Goal: Transaction & Acquisition: Subscribe to service/newsletter

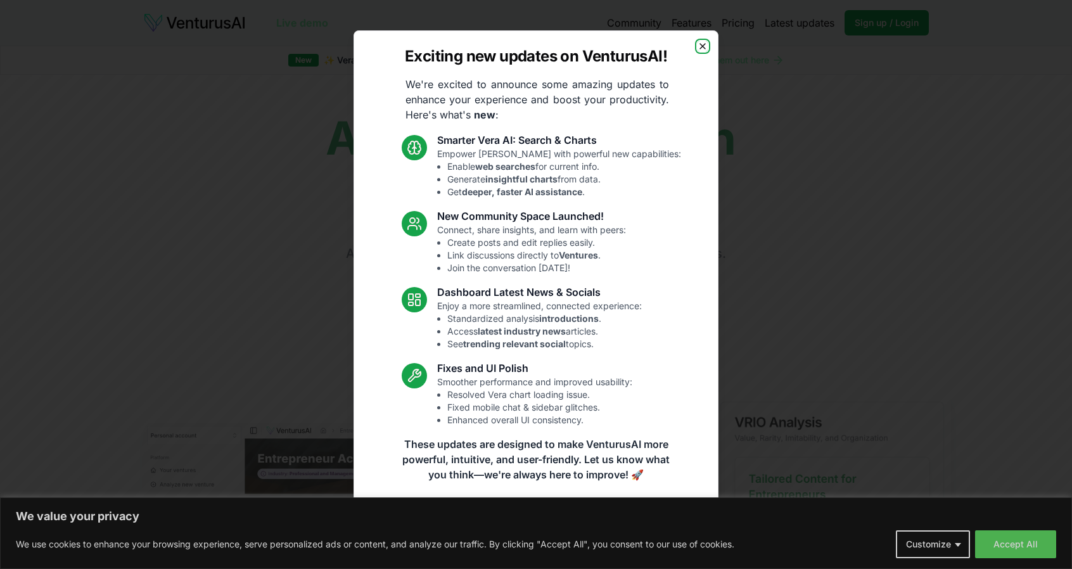
click at [702, 44] on icon "button" at bounding box center [703, 46] width 10 height 10
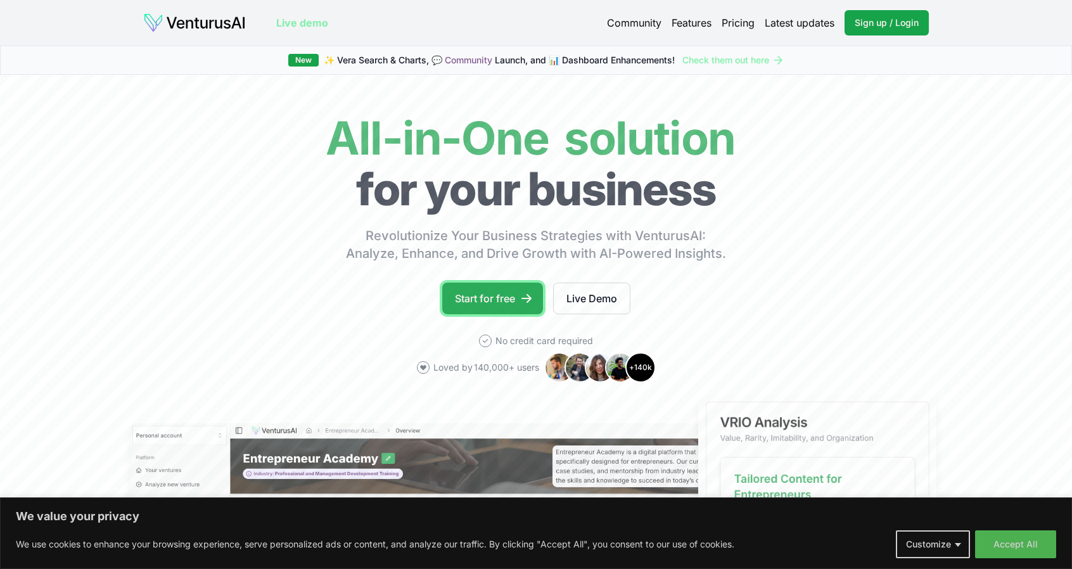
click at [481, 296] on link "Start for free" at bounding box center [492, 299] width 101 height 32
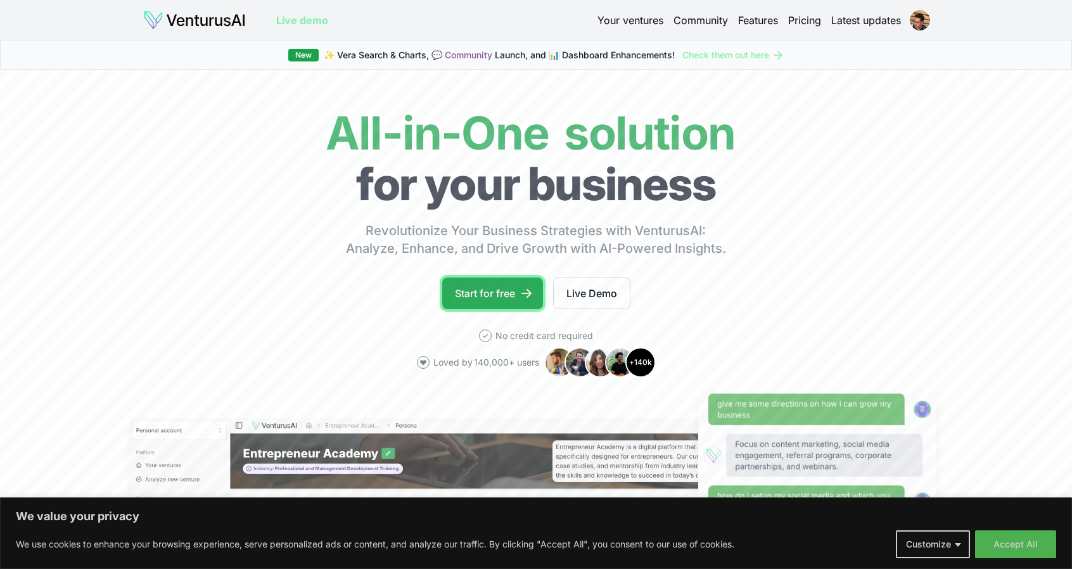
click at [511, 288] on link "Start for free" at bounding box center [492, 293] width 101 height 32
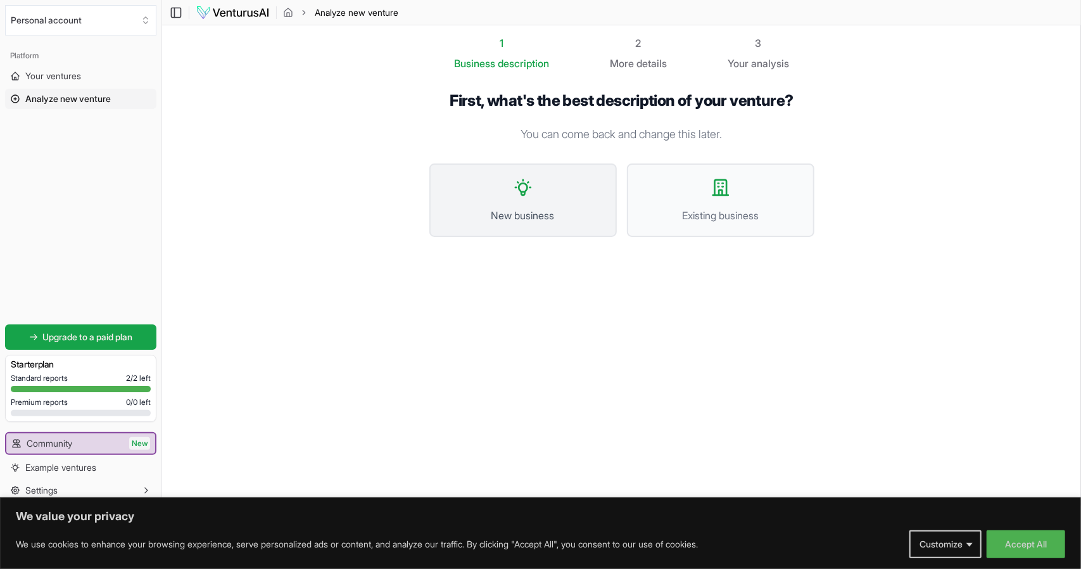
click at [548, 214] on span "New business" at bounding box center [523, 215] width 160 height 15
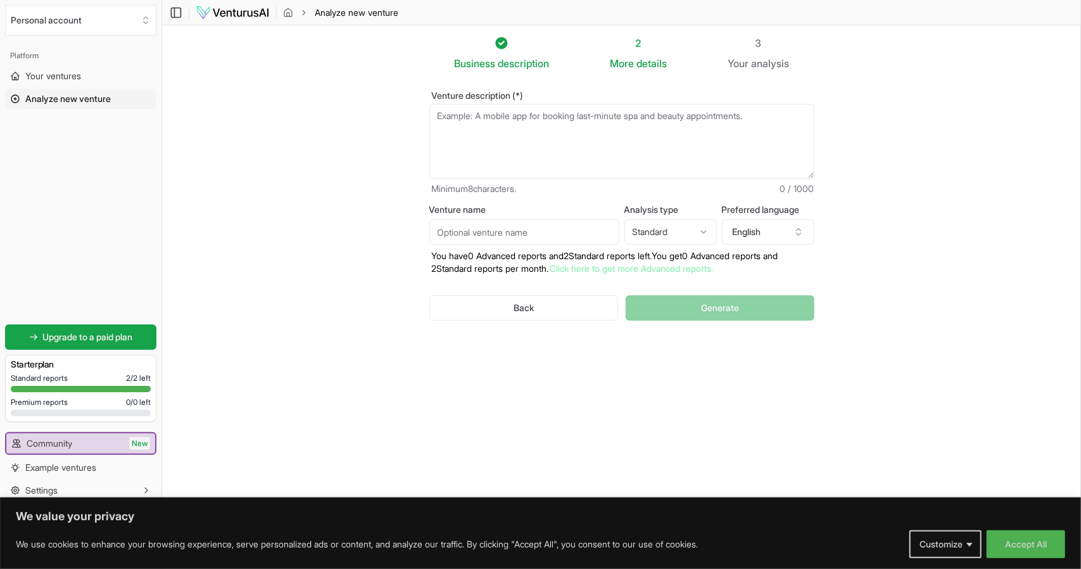
click at [514, 121] on textarea "Venture description (*)" at bounding box center [622, 141] width 385 height 75
click at [910, 549] on button "Customize" at bounding box center [946, 544] width 72 height 28
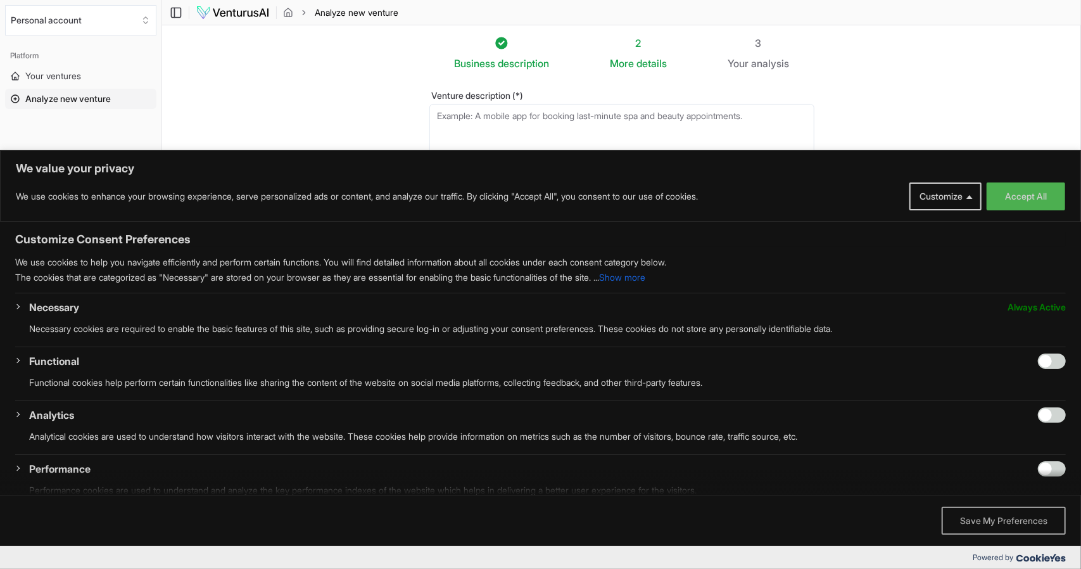
click at [1016, 516] on button "Save My Preferences" at bounding box center [1004, 521] width 124 height 28
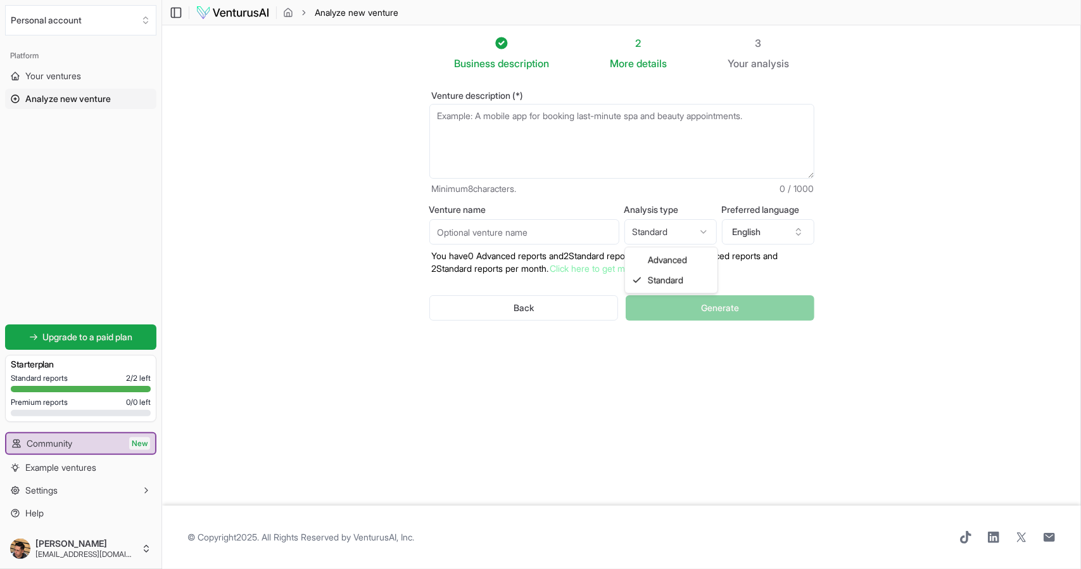
click at [679, 231] on html "We value your privacy We use cookies to enhance your browsing experience, serve…" at bounding box center [540, 284] width 1081 height 569
click at [760, 227] on button "English" at bounding box center [768, 231] width 92 height 25
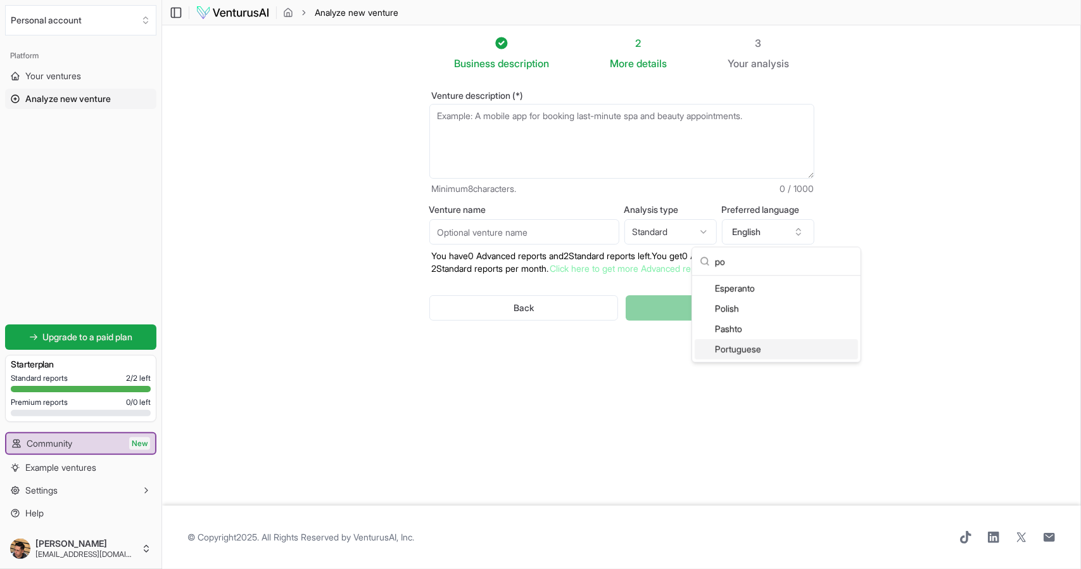
type input "po"
click at [755, 342] on div "Portuguese" at bounding box center [776, 349] width 163 height 20
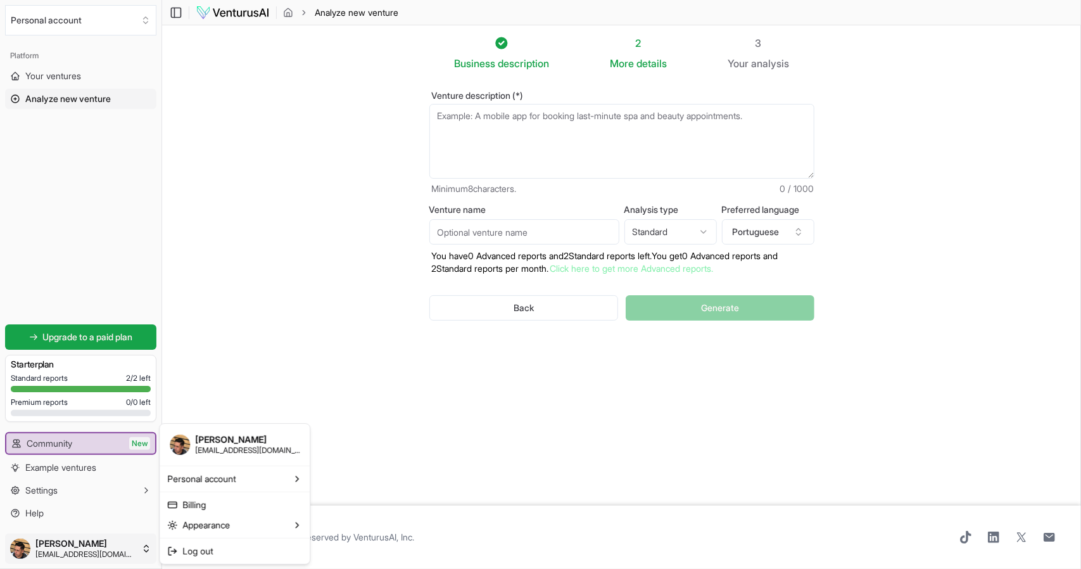
click at [98, 541] on html "We value your privacy We use cookies to enhance your browsing experience, serve…" at bounding box center [540, 284] width 1081 height 569
click at [70, 492] on html "We value your privacy We use cookies to enhance your browsing experience, serve…" at bounding box center [540, 284] width 1081 height 569
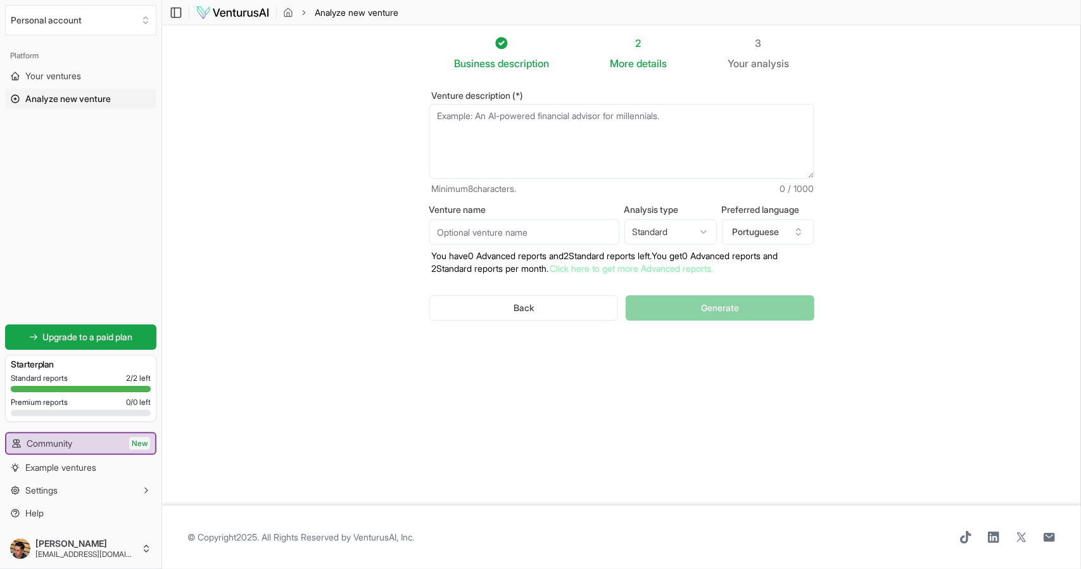
click at [70, 492] on button "Settings" at bounding box center [80, 490] width 151 height 20
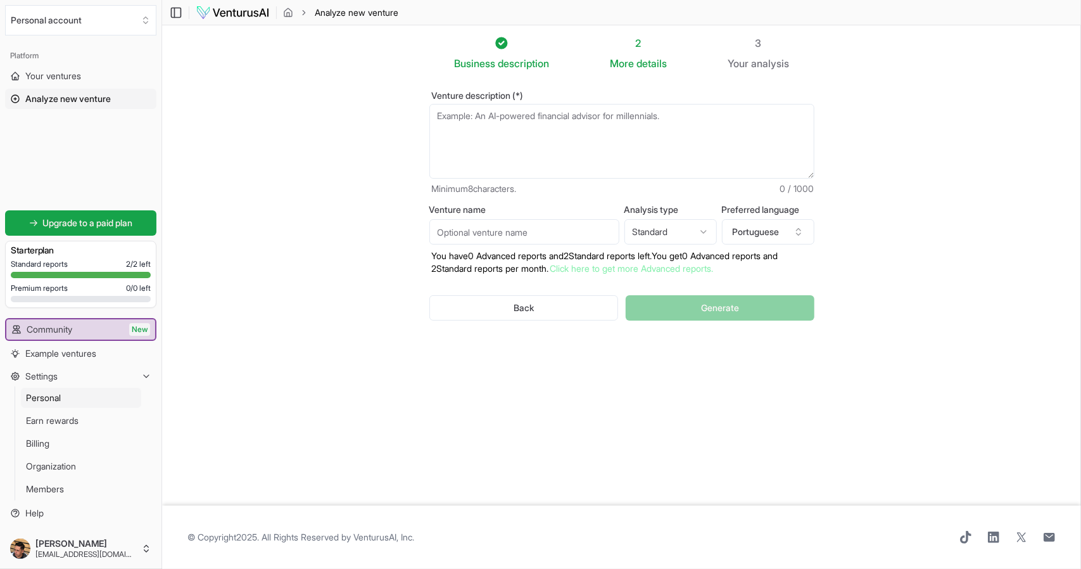
click at [84, 401] on link "Personal" at bounding box center [81, 398] width 120 height 20
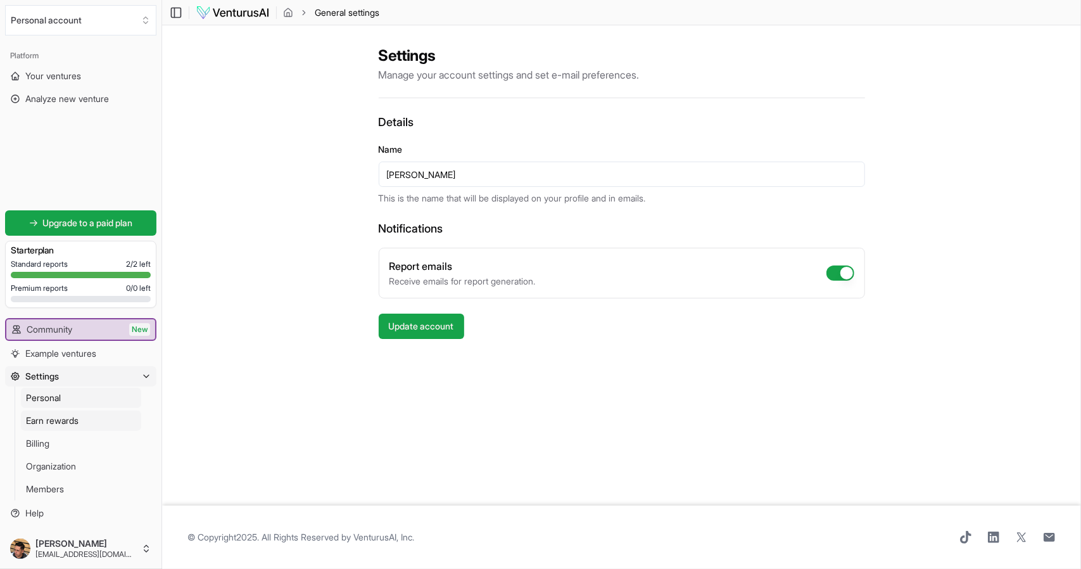
click at [91, 424] on link "Earn rewards" at bounding box center [81, 421] width 120 height 20
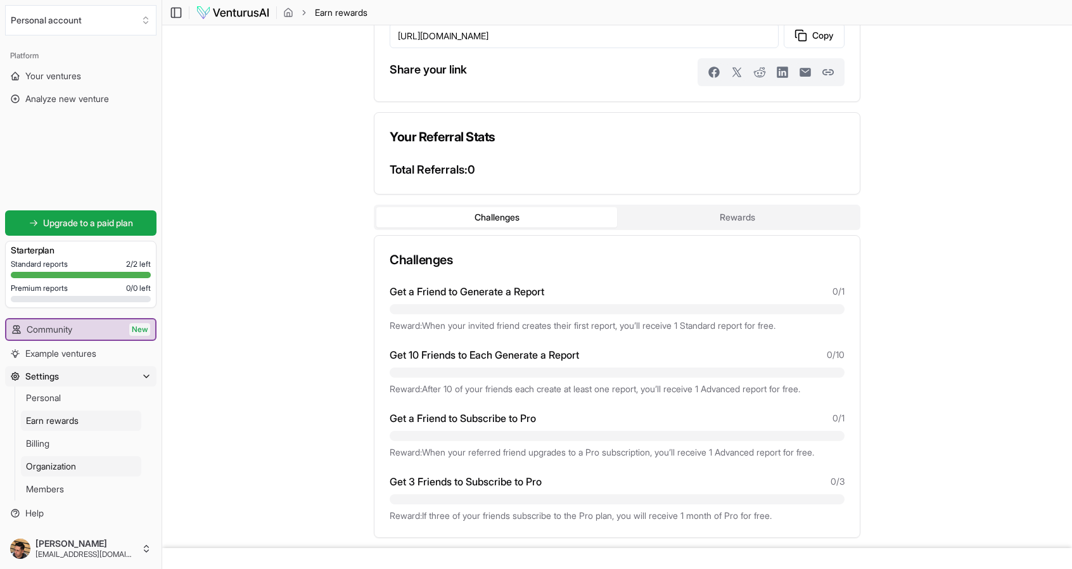
scroll to position [65, 0]
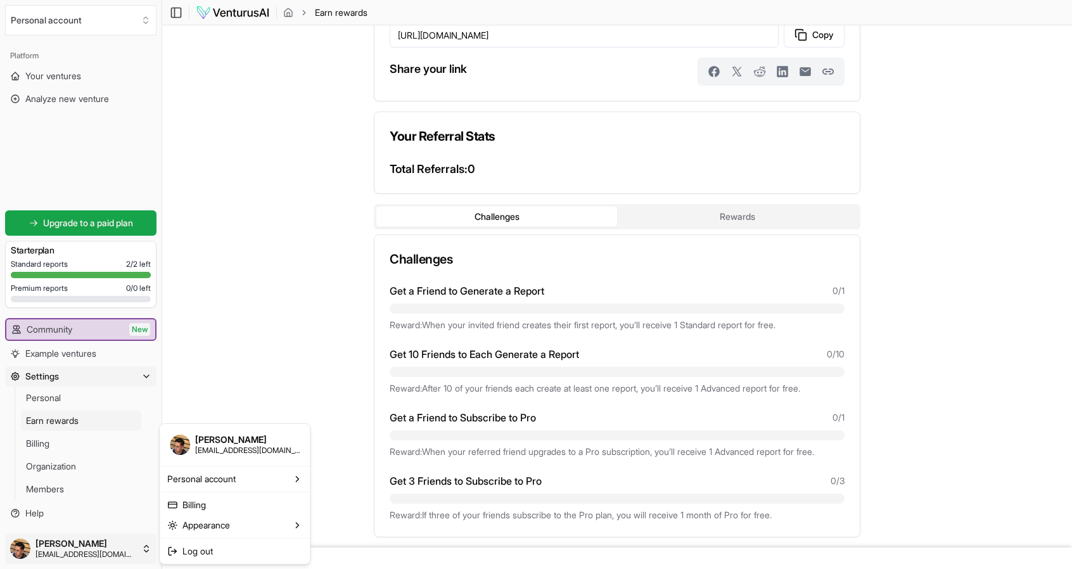
click at [91, 504] on html "We value your privacy We use cookies to enhance your browsing experience, serve…" at bounding box center [536, 219] width 1072 height 569
click at [328, 553] on div "Dark" at bounding box center [348, 548] width 75 height 20
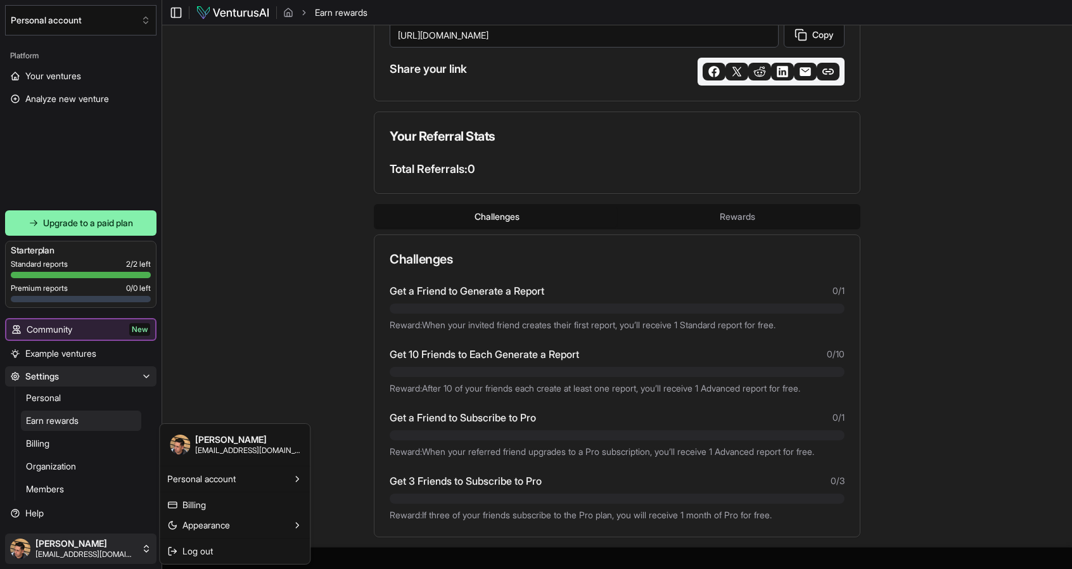
click at [111, 504] on html "We value your privacy We use cookies to enhance your browsing experience, serve…" at bounding box center [536, 219] width 1072 height 569
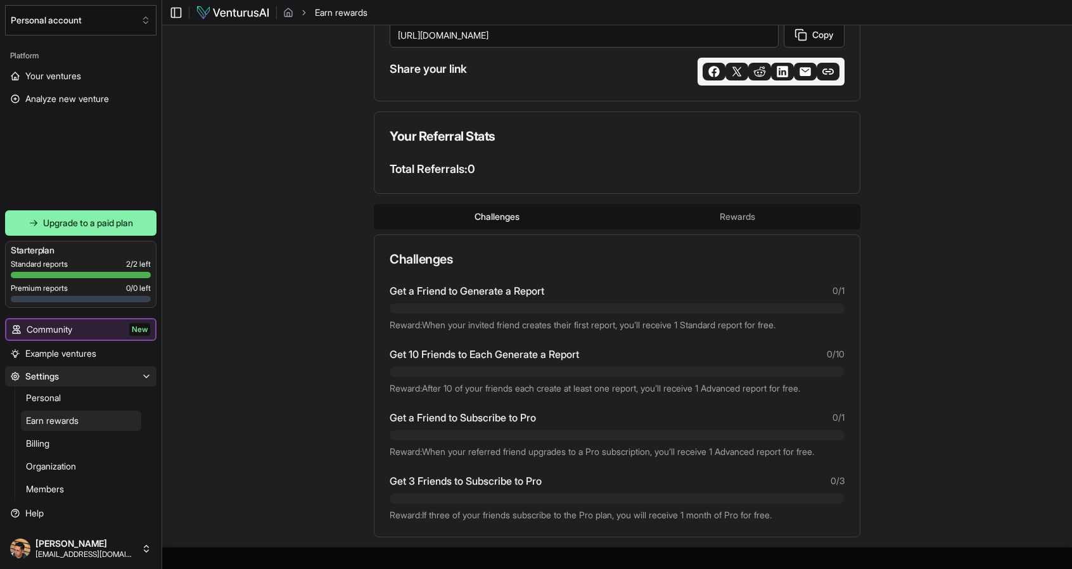
click at [253, 306] on html "We value your privacy We use cookies to enhance your browsing experience, serve…" at bounding box center [536, 219] width 1072 height 569
click at [912, 181] on html "We value your privacy We use cookies to enhance your browsing experience, serve…" at bounding box center [536, 219] width 1072 height 569
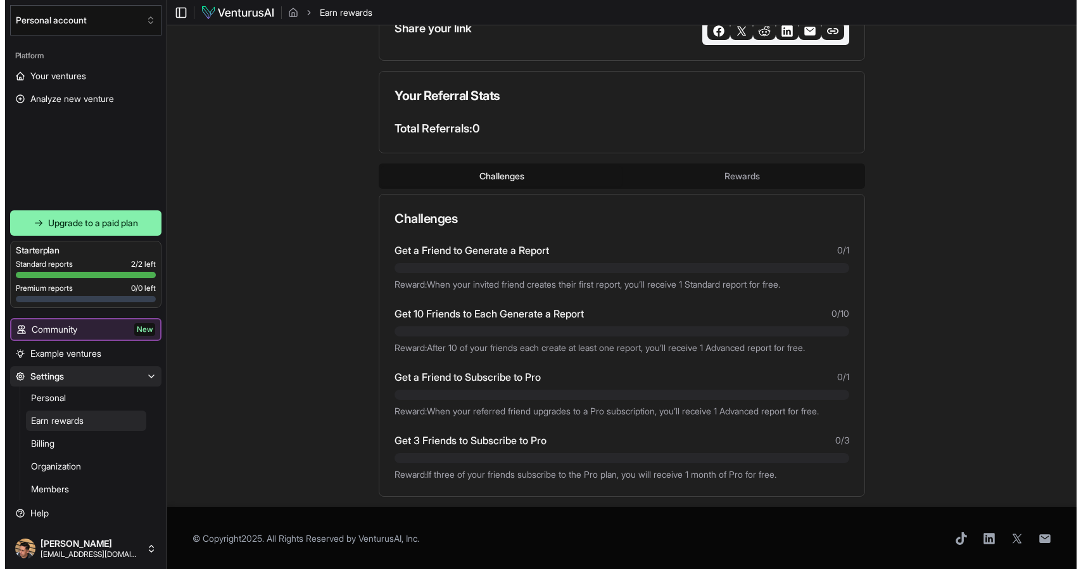
scroll to position [0, 0]
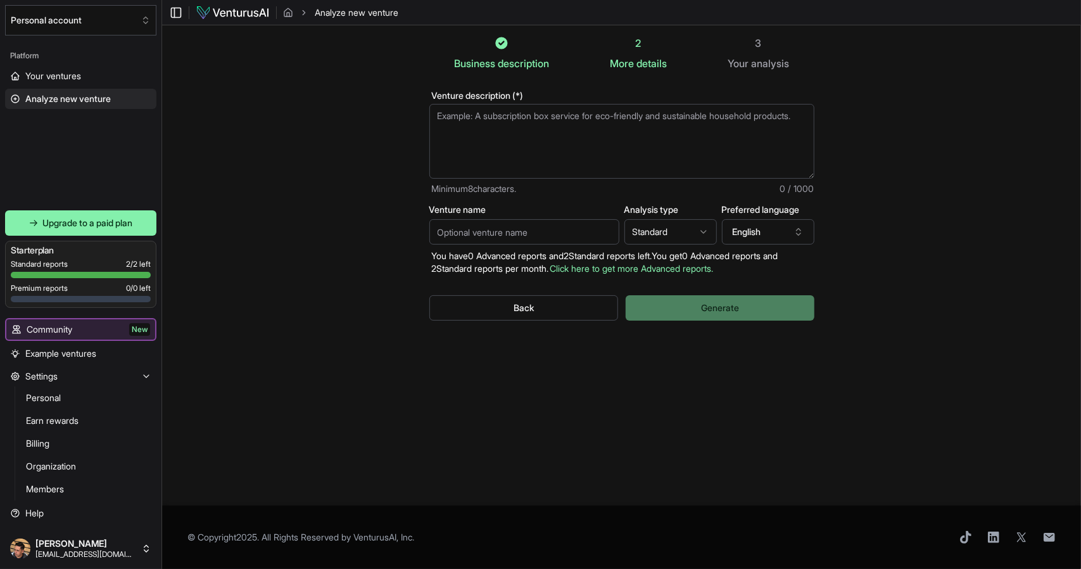
click at [539, 154] on textarea "Venture description (*)" at bounding box center [622, 141] width 385 height 75
click at [473, 154] on textarea "Venture description (*)" at bounding box center [622, 141] width 385 height 75
paste textarea "Lore i do sitametconse ad elitseddo ei tempor in utlabore e dolorema aliquaen, …"
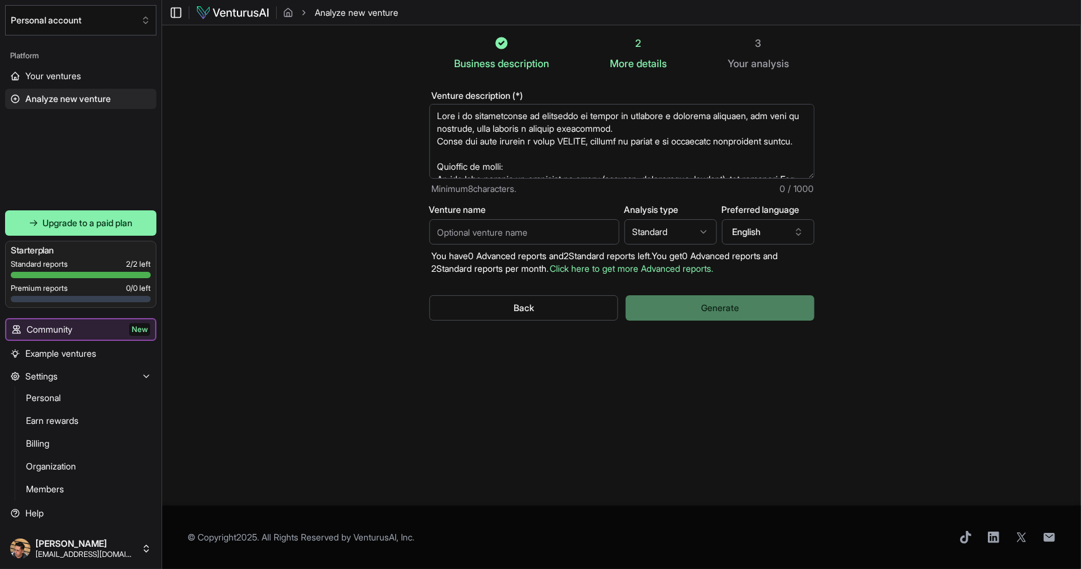
scroll to position [272, 0]
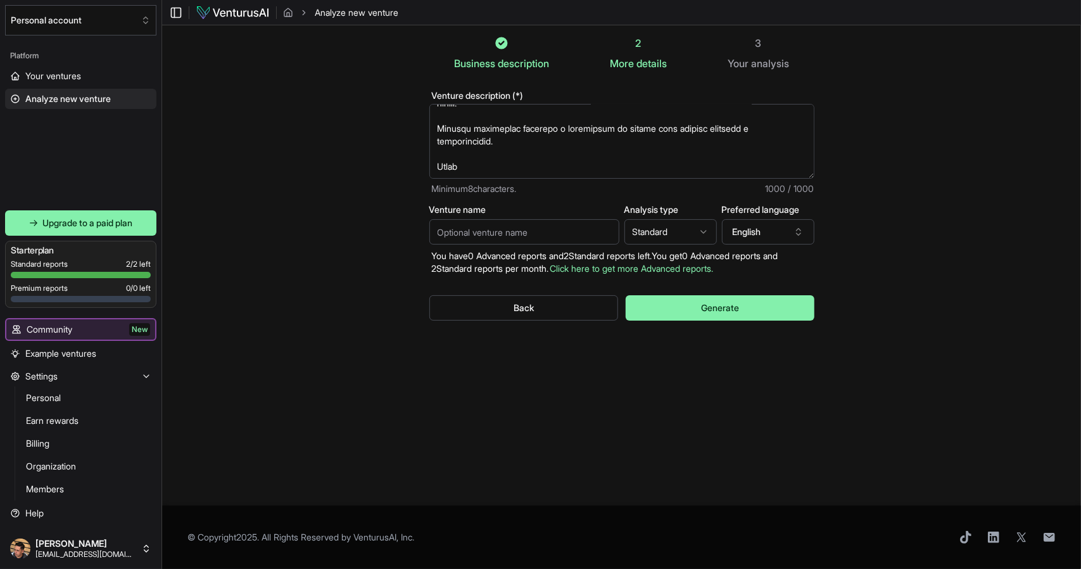
click at [637, 112] on textarea "Venture description (*)" at bounding box center [622, 141] width 385 height 75
type textarea "Lore i do sitametconse ad elitseddo ei tempor in utlabore e dolorema aliquaen, …"
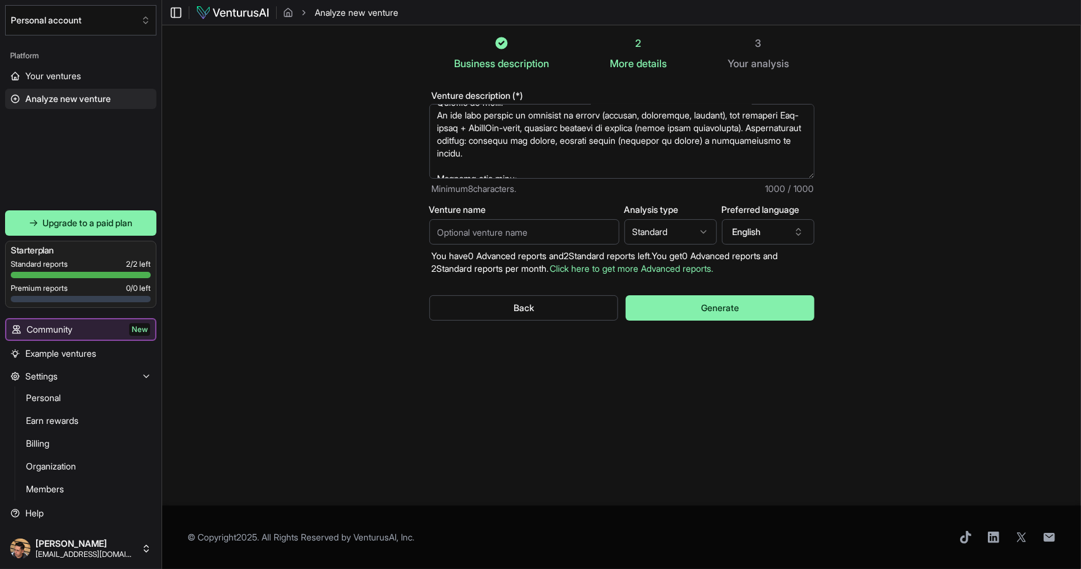
scroll to position [67, 0]
click at [765, 231] on button "English" at bounding box center [768, 231] width 92 height 25
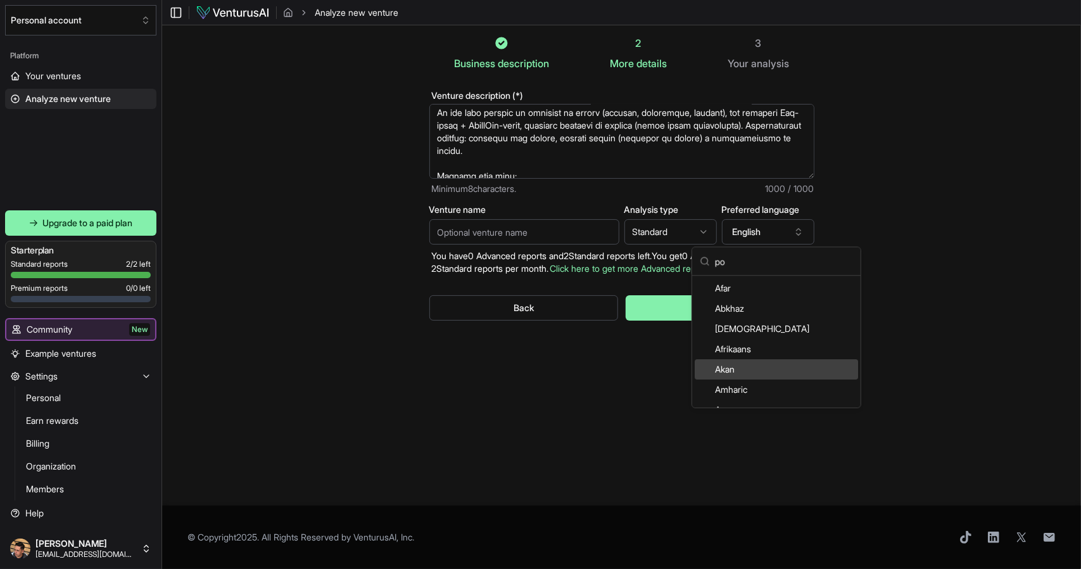
type input "por"
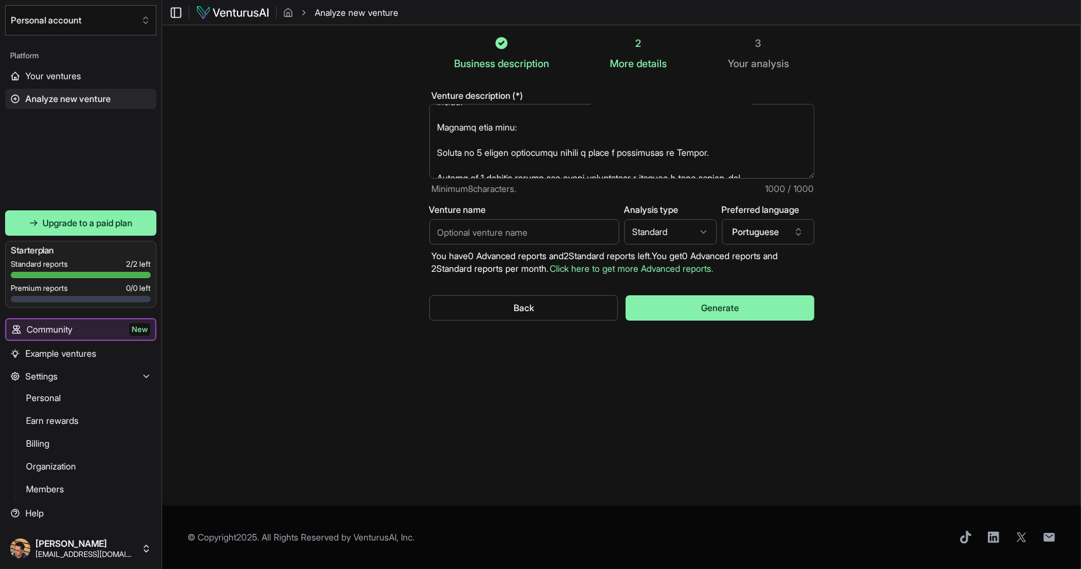
scroll to position [279, 0]
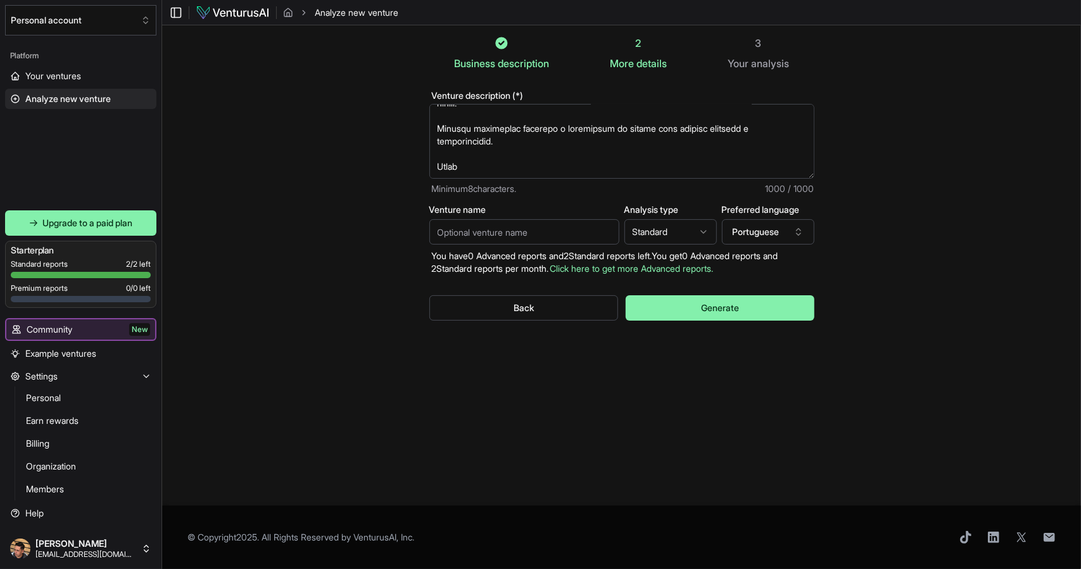
click at [596, 151] on textarea "Venture description (*)" at bounding box center [622, 141] width 385 height 75
click at [574, 167] on textarea "Venture description (*)" at bounding box center [622, 141] width 385 height 75
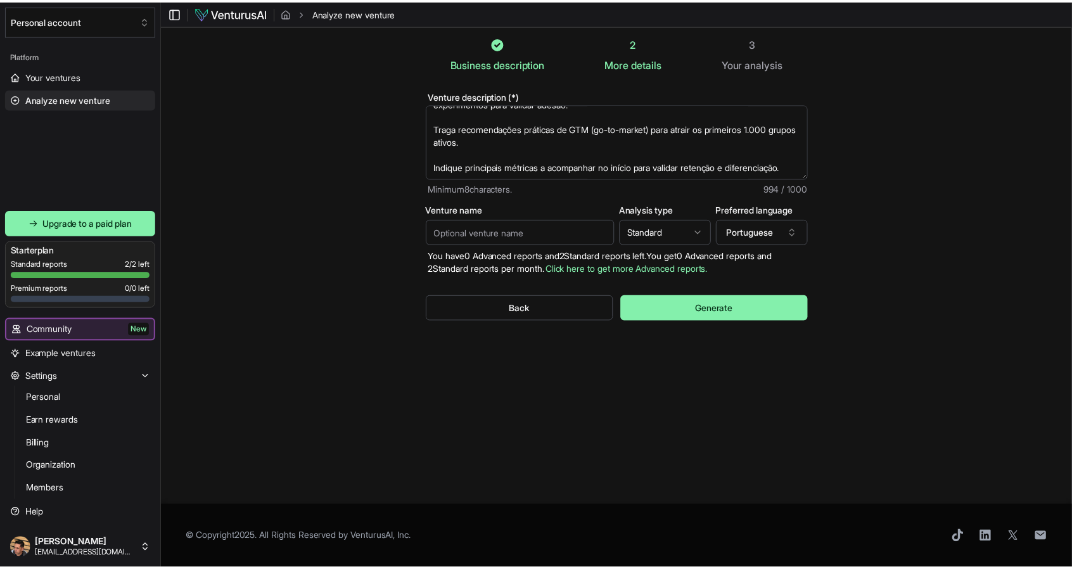
scroll to position [266, 0]
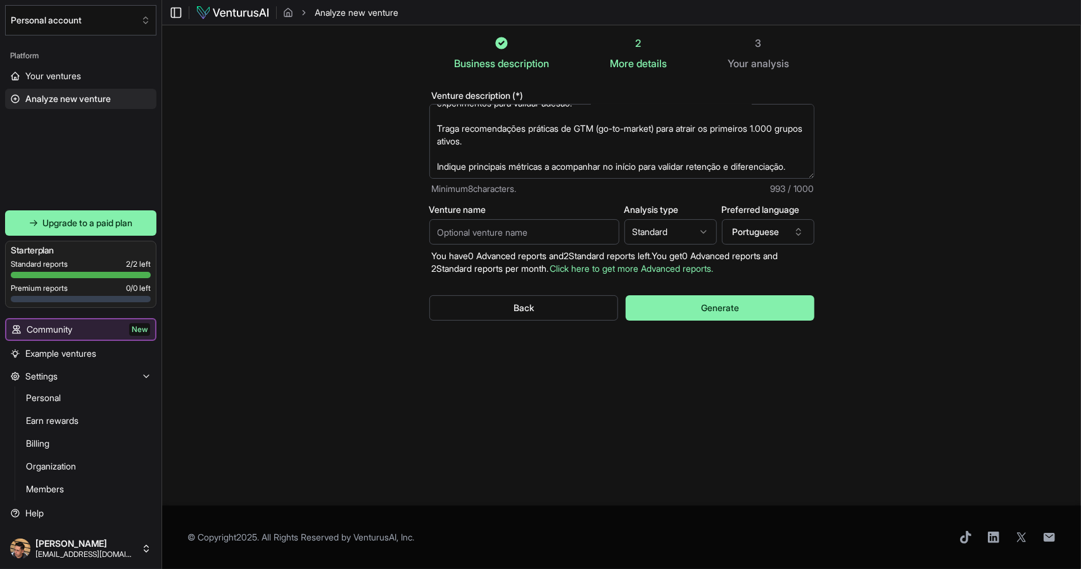
type textarea "Você é um especialista em avaliação de ideias de startups e produtos digitais, …"
click at [502, 239] on input "Venture name" at bounding box center [525, 231] width 190 height 25
type input "DIVIDI"
click at [700, 312] on button "Generate" at bounding box center [720, 307] width 188 height 25
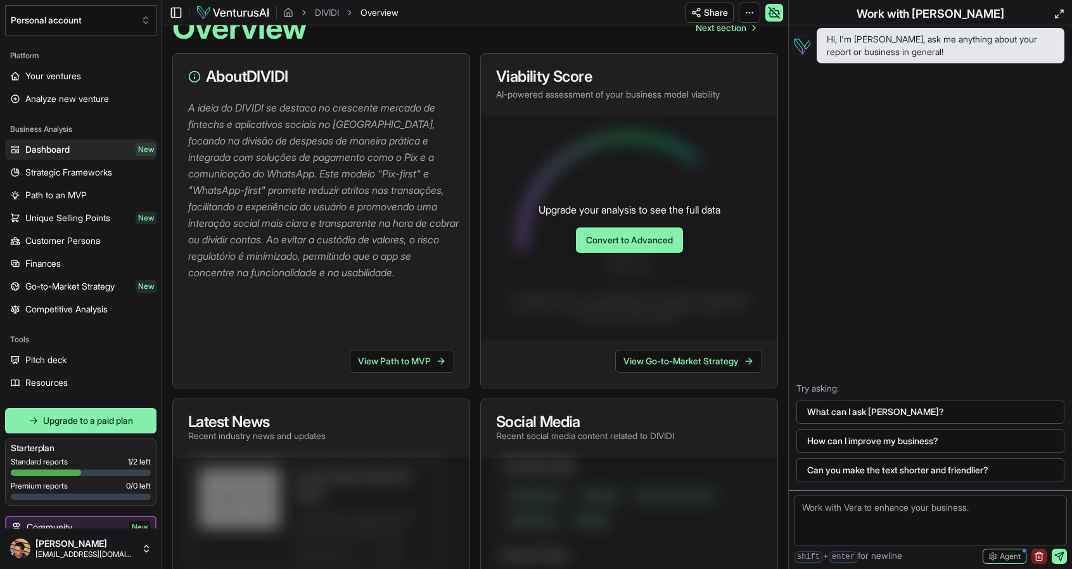
scroll to position [139, 0]
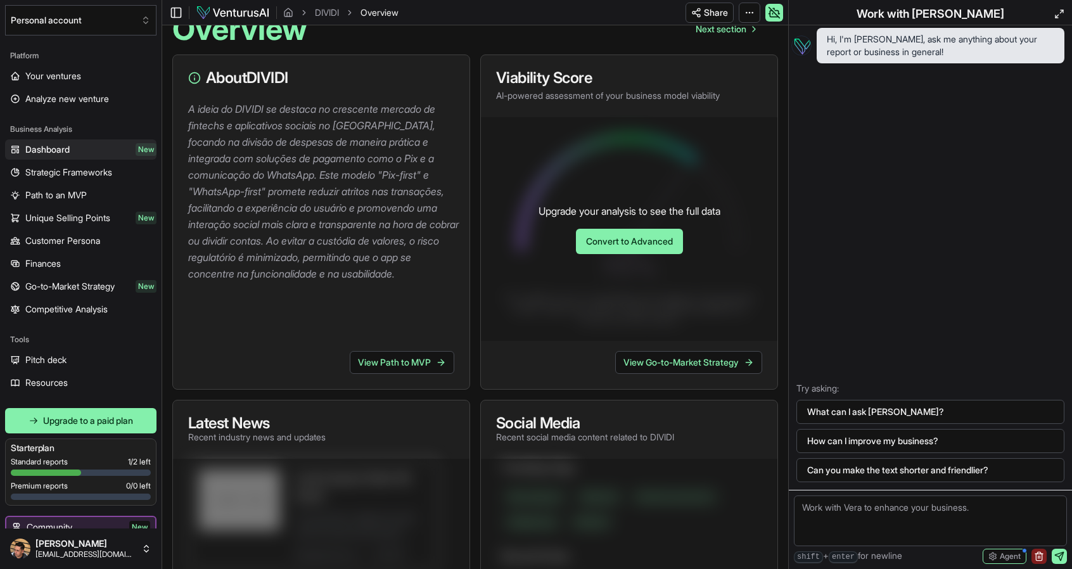
click at [399, 270] on p "A ideia do DIVIDI se destaca no crescente mercado de fintechs e aplicativos soc…" at bounding box center [323, 191] width 271 height 181
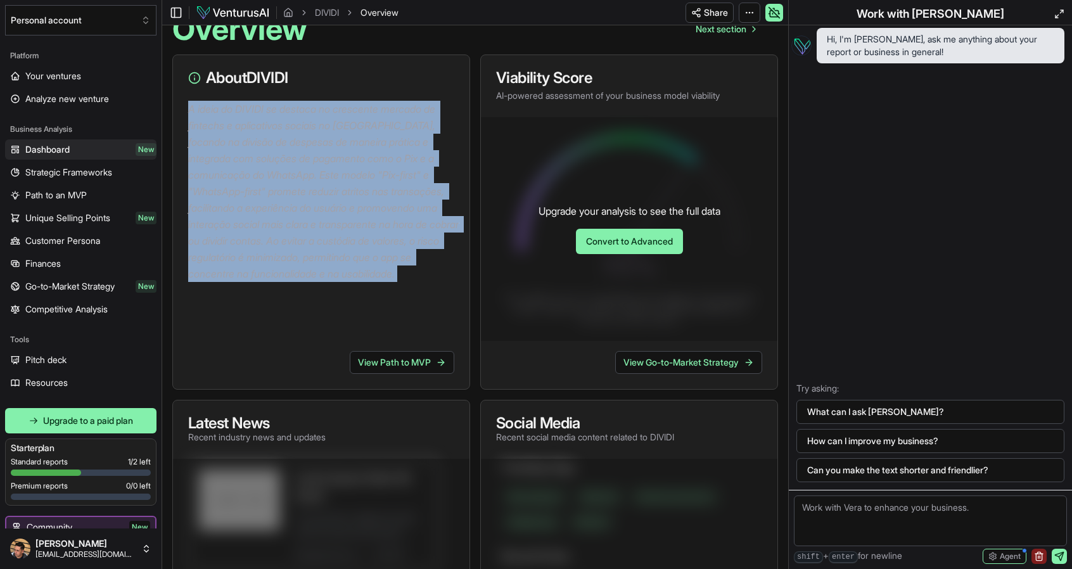
click at [399, 270] on p "A ideia do DIVIDI se destaca no crescente mercado de fintechs e aplicativos soc…" at bounding box center [323, 191] width 271 height 181
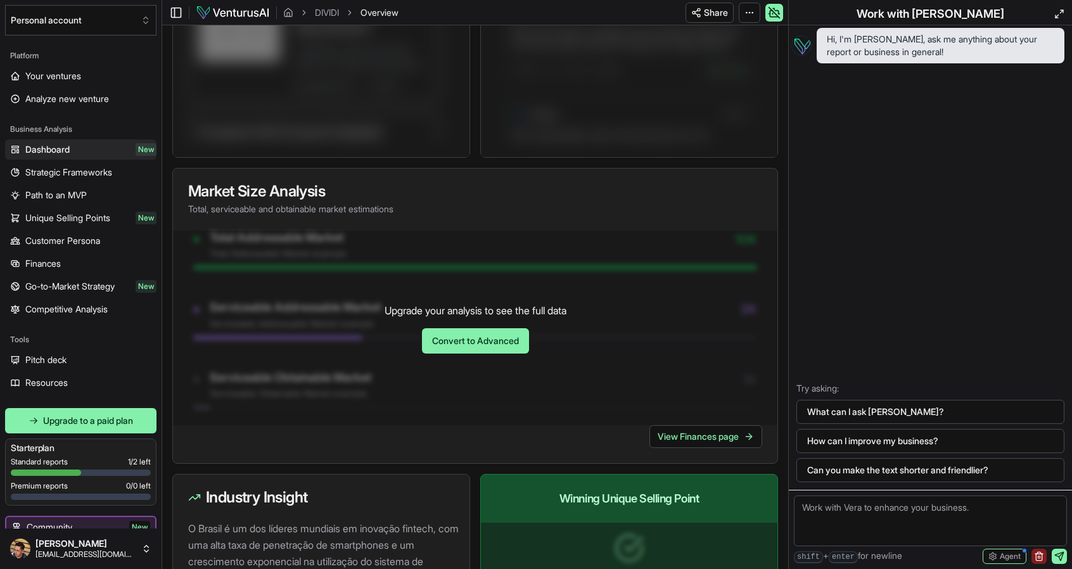
scroll to position [835, 0]
click at [514, 340] on link "Convert to Advanced" at bounding box center [475, 341] width 107 height 25
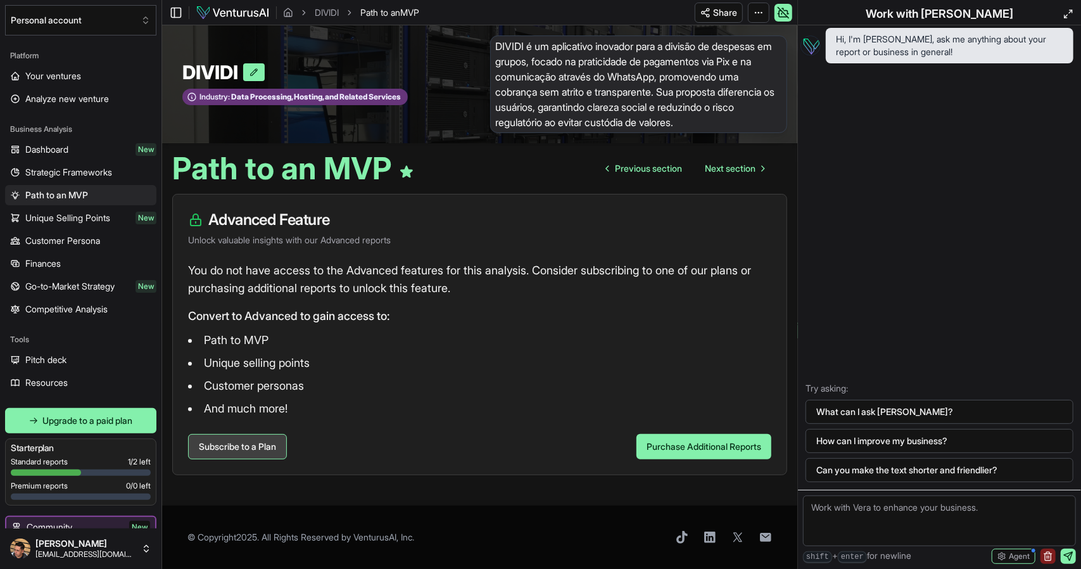
click at [251, 447] on link "Subscribe to a Plan" at bounding box center [237, 446] width 99 height 25
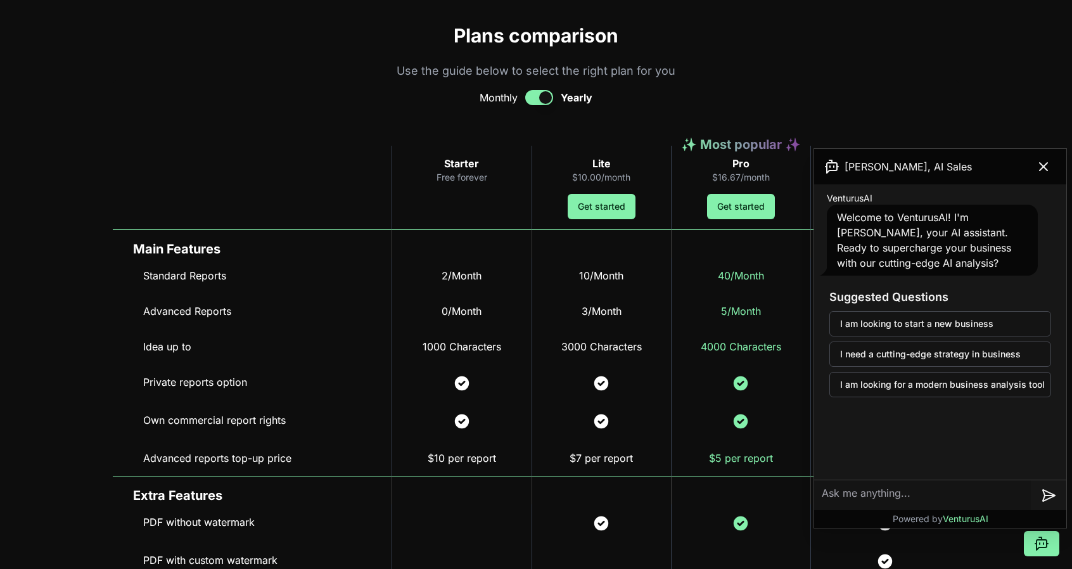
scroll to position [558, 0]
click at [1046, 162] on icon at bounding box center [1043, 166] width 15 height 15
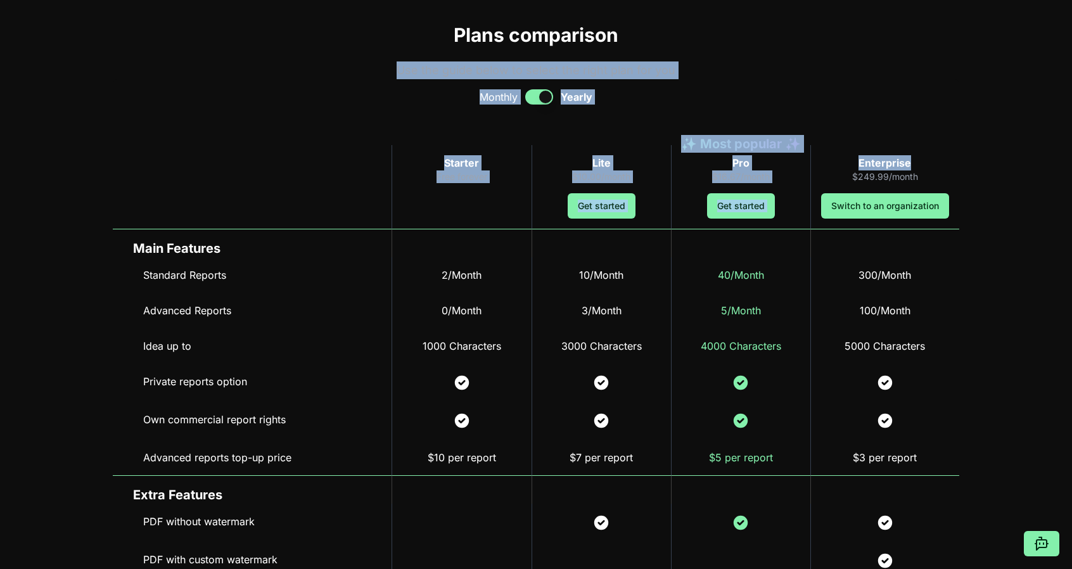
drag, startPoint x: 1046, startPoint y: 162, endPoint x: 1054, endPoint y: 45, distance: 116.9
click at [1054, 45] on div "Live demo Your ventures Community Features Pricing Latest updates Live demo Sub…" at bounding box center [536, 420] width 1072 height 1956
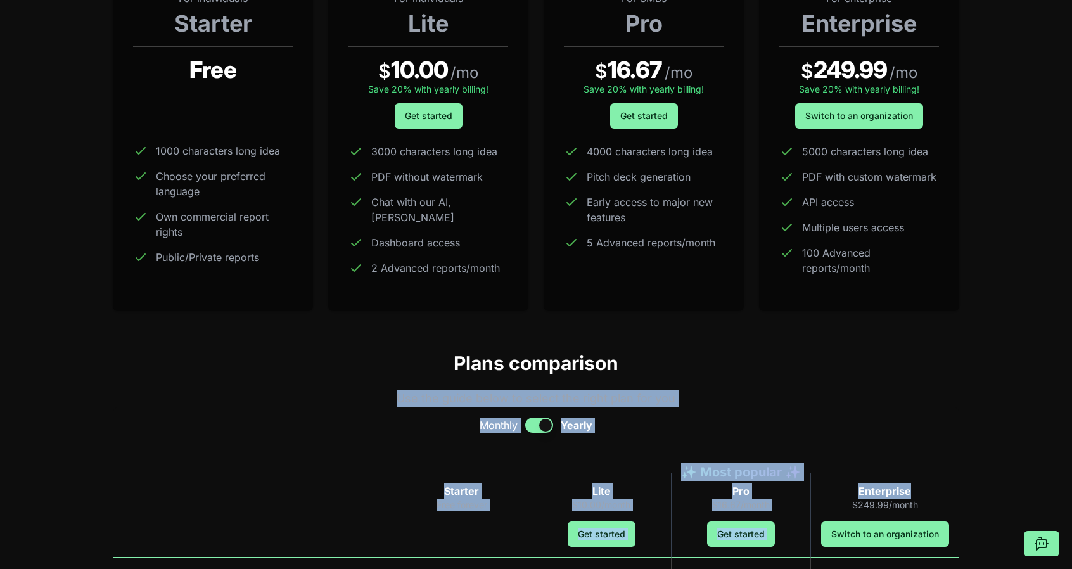
scroll to position [226, 0]
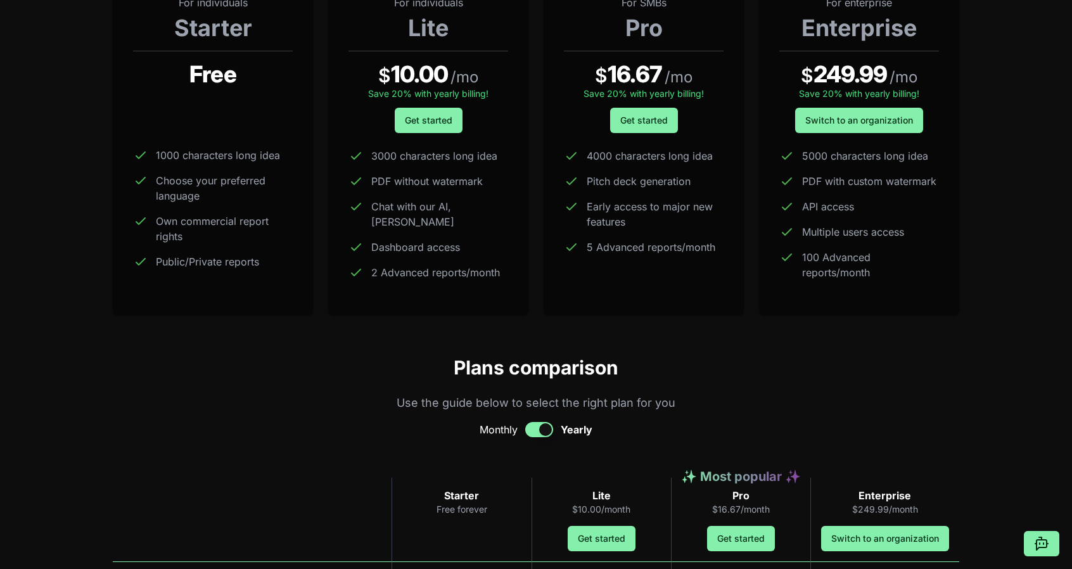
drag, startPoint x: 379, startPoint y: 255, endPoint x: 497, endPoint y: 252, distance: 118.5
click at [497, 265] on span "2 Advanced reports/month" at bounding box center [435, 272] width 129 height 15
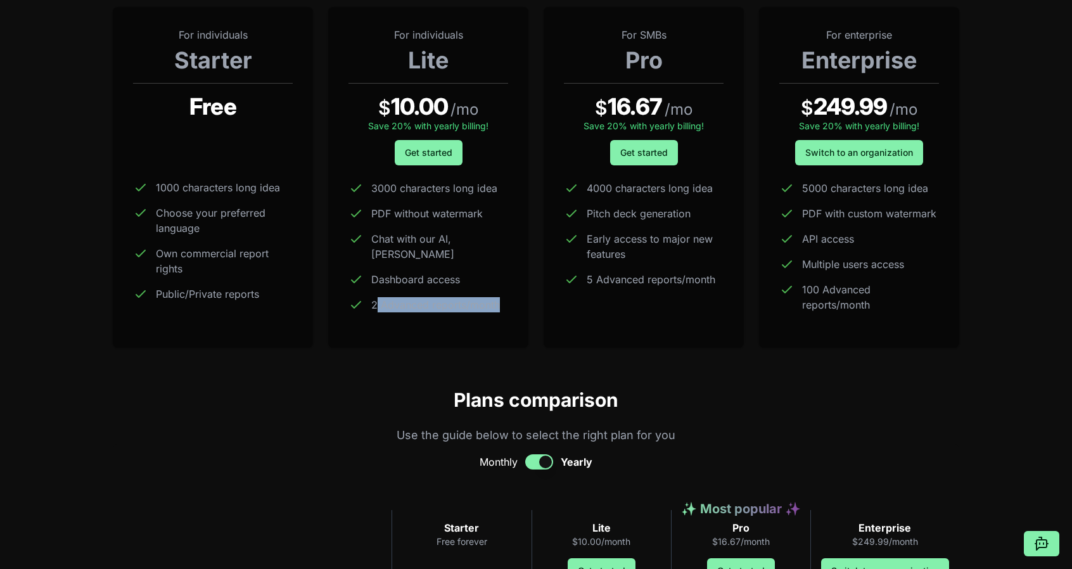
scroll to position [194, 0]
click at [637, 282] on span "5 Advanced reports/month" at bounding box center [651, 278] width 129 height 15
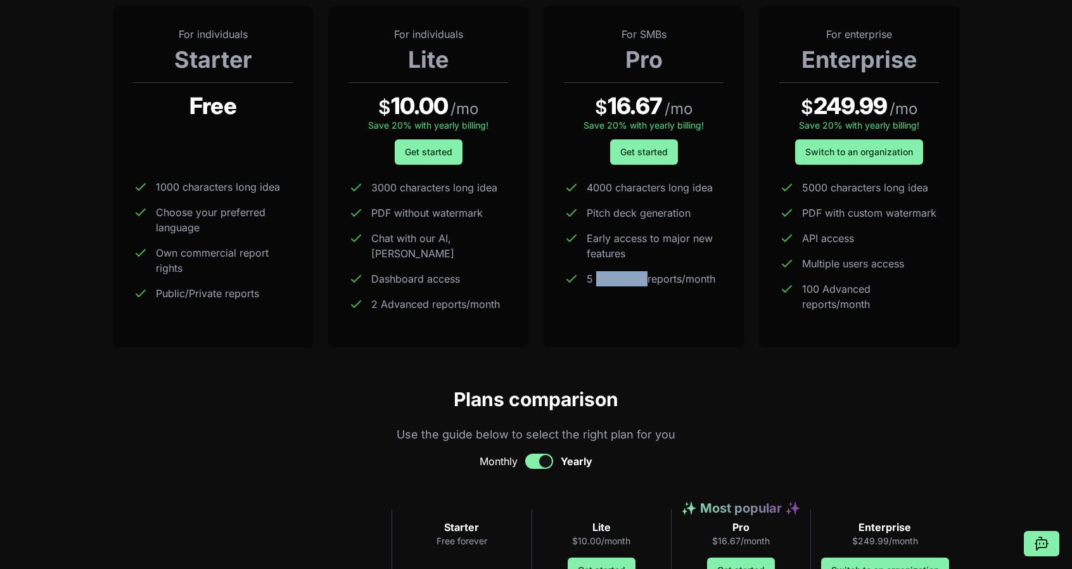
click at [637, 282] on span "5 Advanced reports/month" at bounding box center [651, 278] width 129 height 15
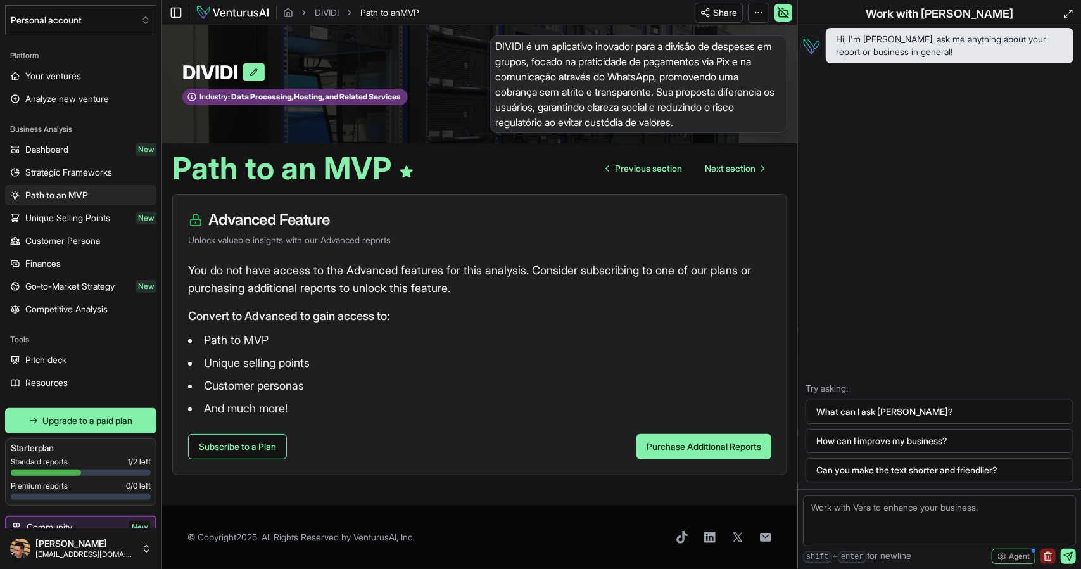
click at [574, 109] on span "DIVIDI é um aplicativo inovador para a divisão de despesas em grupos, focado na…" at bounding box center [639, 84] width 298 height 98
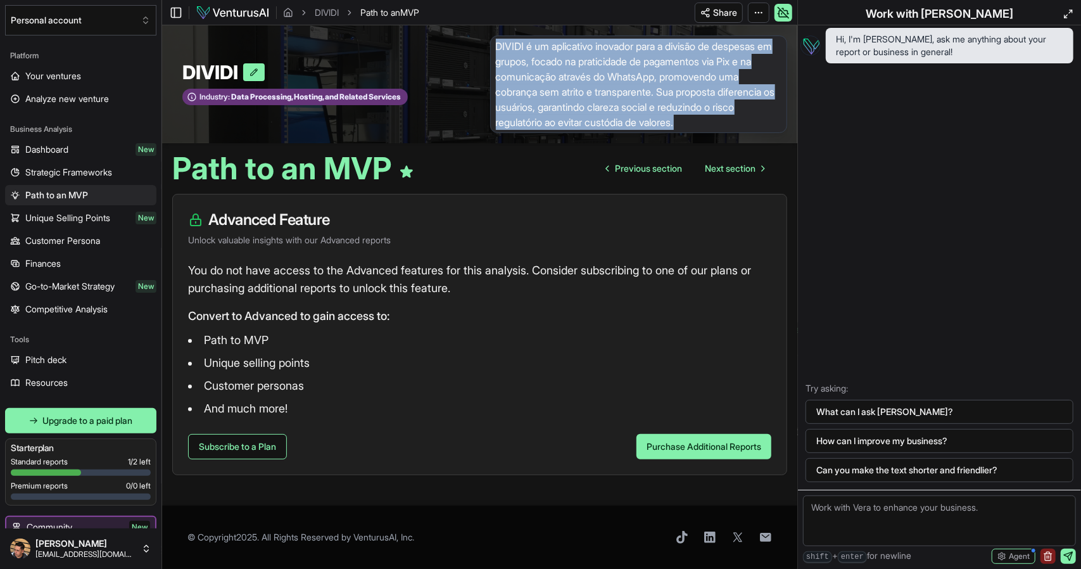
click at [574, 109] on span "DIVIDI é um aplicativo inovador para a divisão de despesas em grupos, focado na…" at bounding box center [639, 84] width 298 height 98
copy span "DIVIDI é um aplicativo inovador para a divisão de despesas em grupos, focado na…"
click at [661, 163] on span "Previous section" at bounding box center [648, 168] width 67 height 13
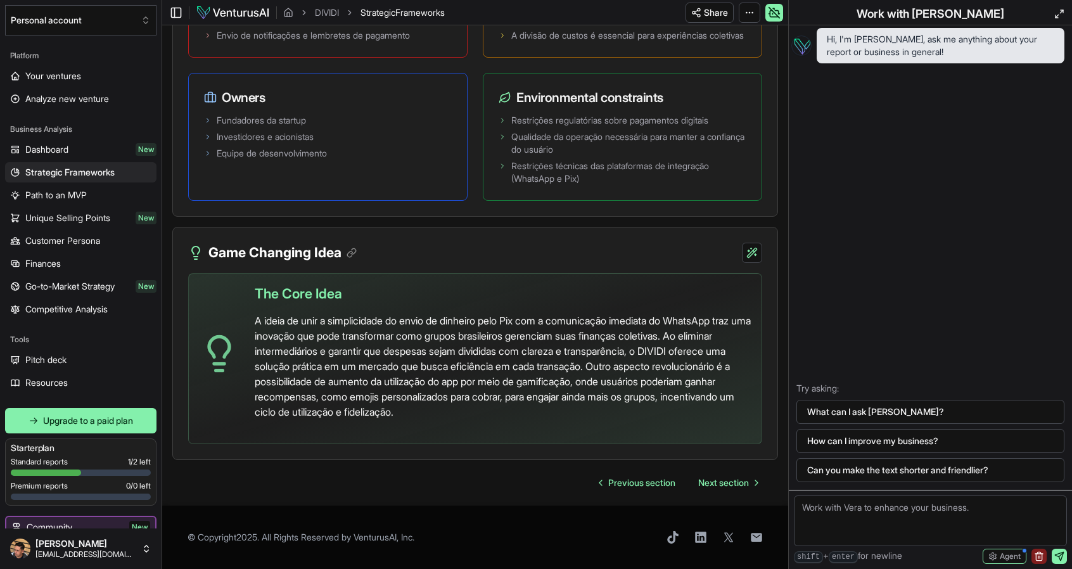
scroll to position [2765, 0]
click at [729, 487] on span "Next section" at bounding box center [723, 482] width 51 height 13
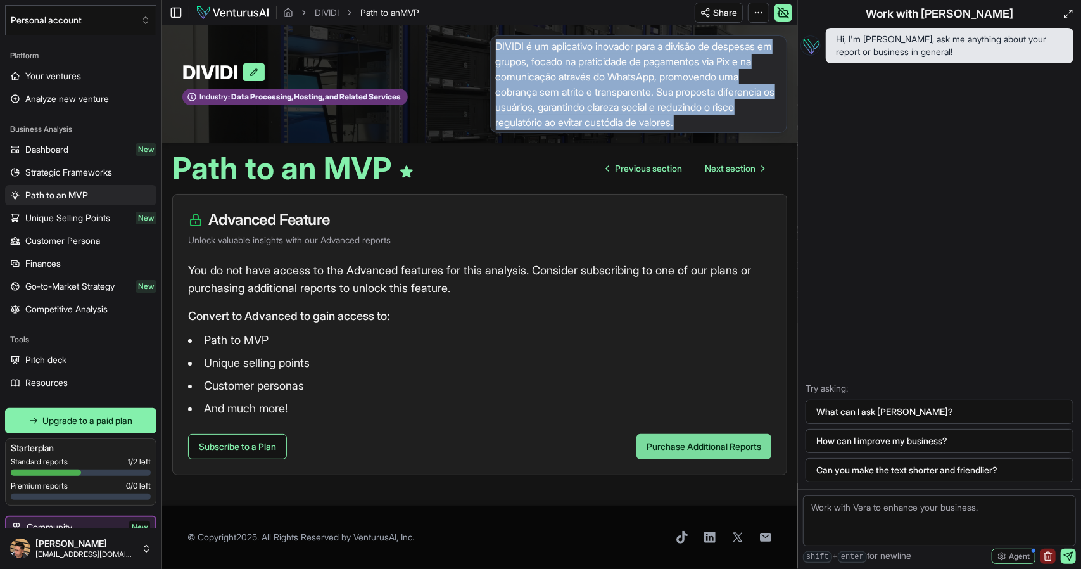
click at [640, 447] on button "Purchase Additional Reports" at bounding box center [704, 446] width 135 height 25
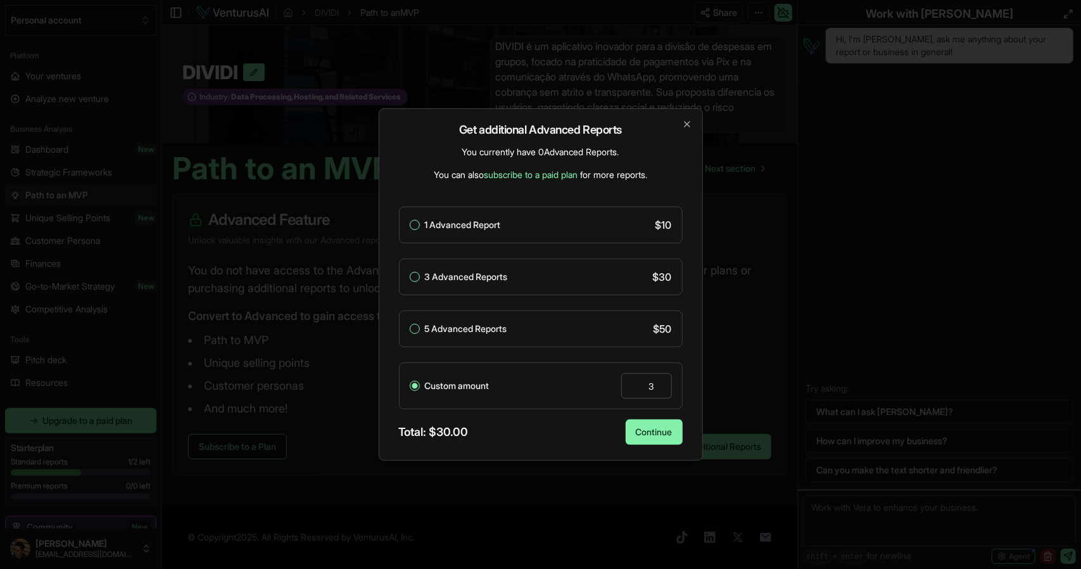
type input "6"
click at [685, 124] on icon "button" at bounding box center [687, 124] width 10 height 10
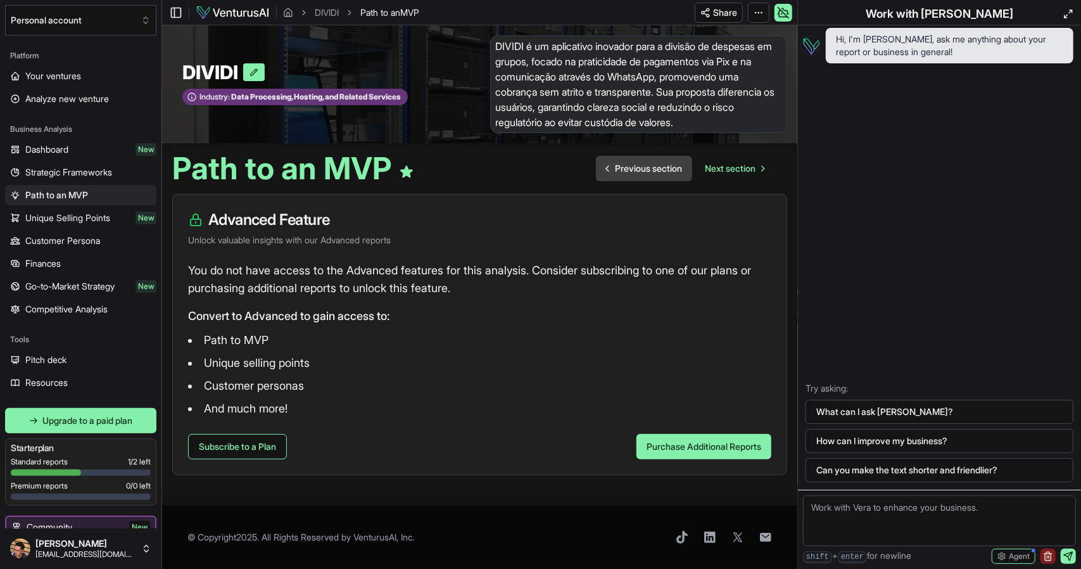
click at [655, 172] on span "Previous section" at bounding box center [648, 168] width 67 height 13
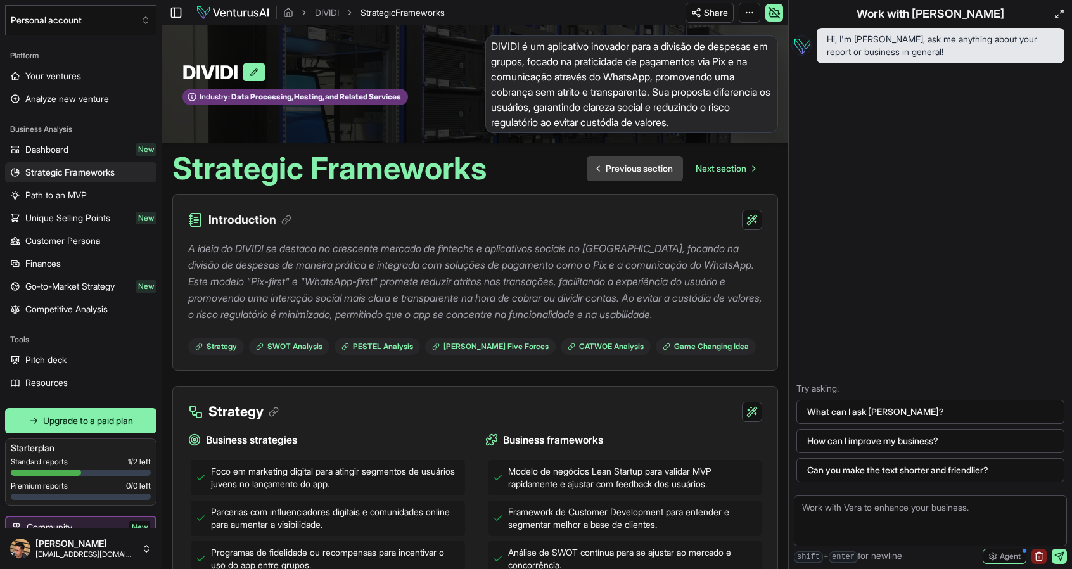
click at [655, 176] on link "Previous section" at bounding box center [635, 168] width 96 height 25
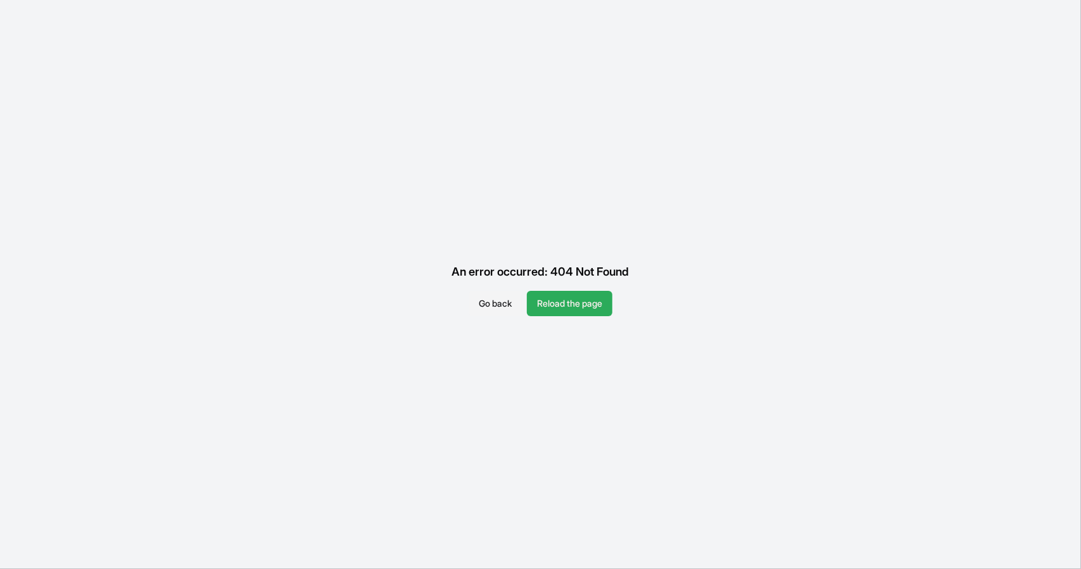
click at [571, 298] on button "Reload the page" at bounding box center [570, 303] width 86 height 25
